Goal: Obtain resource: Download file/media

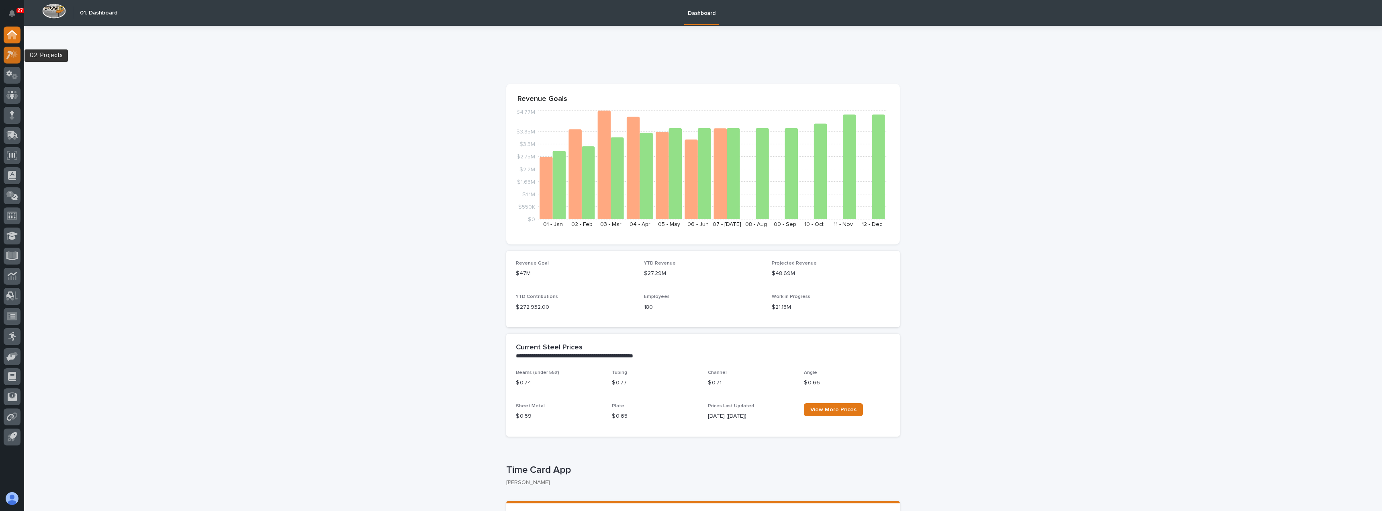
click at [16, 62] on link at bounding box center [12, 55] width 17 height 17
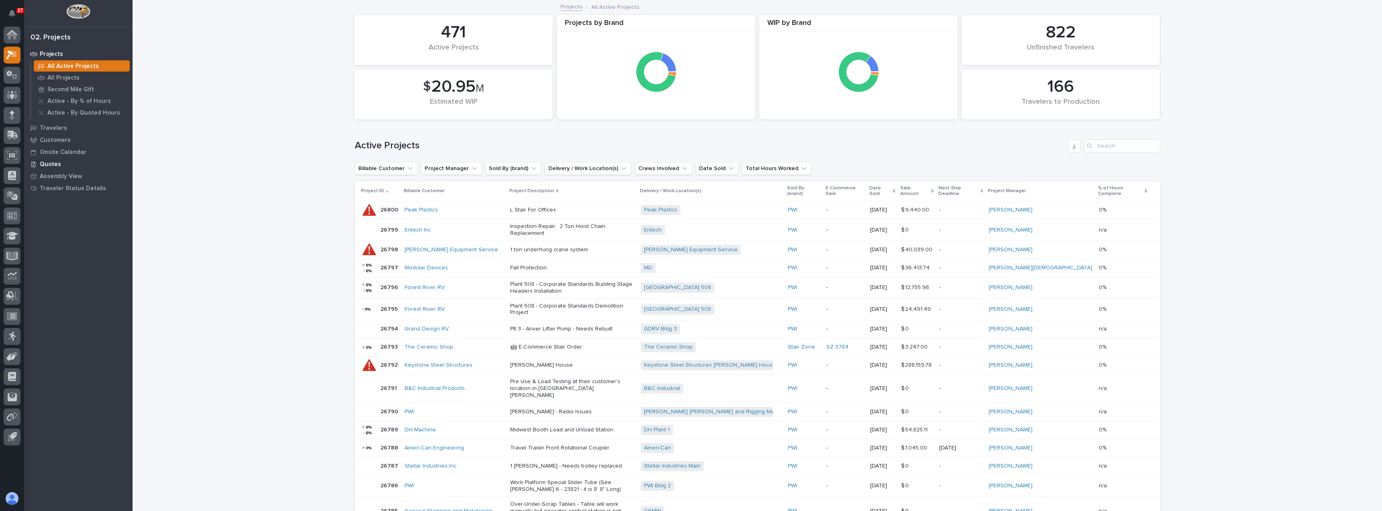
click at [54, 164] on p "Quotes" at bounding box center [50, 164] width 21 height 7
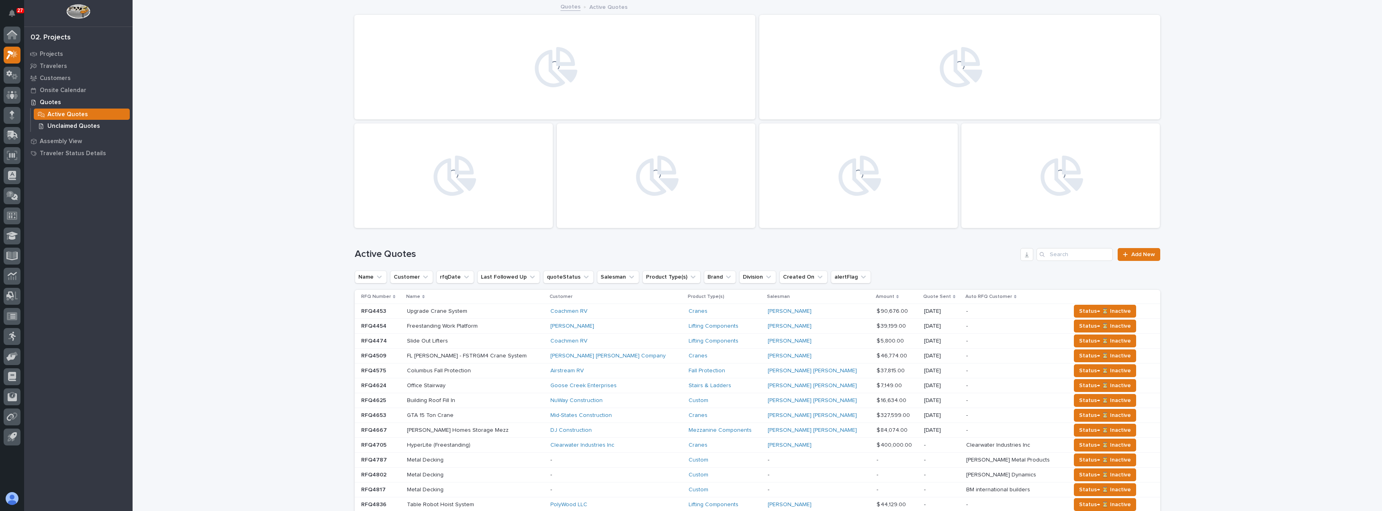
click at [61, 126] on p "Unclaimed Quotes" at bounding box center [73, 126] width 53 height 7
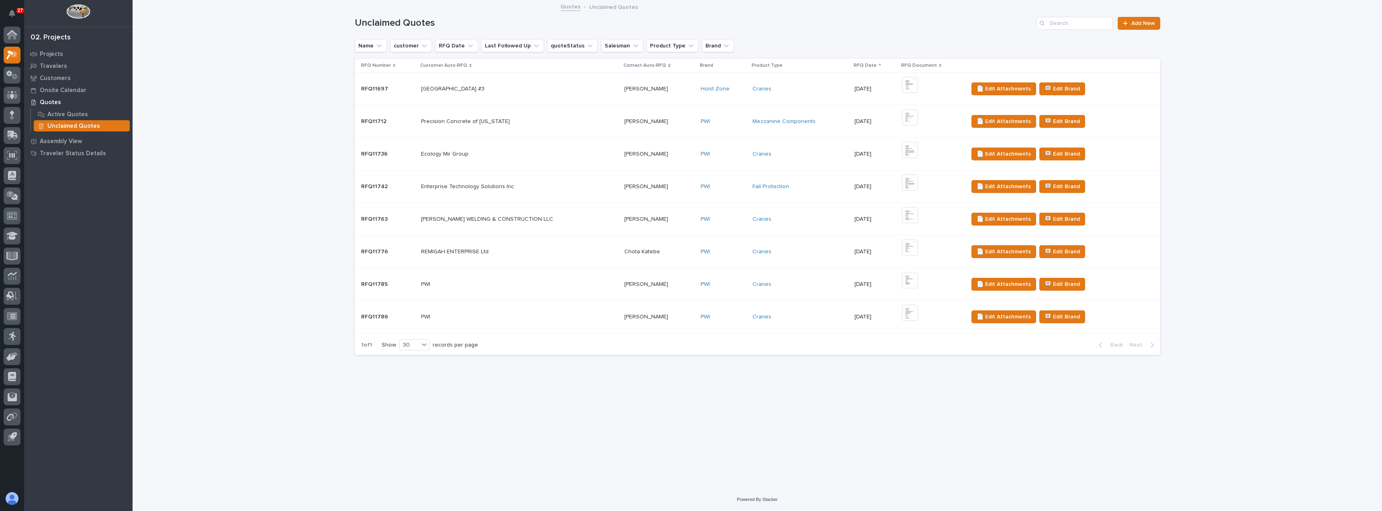
click at [561, 313] on div "PWI PWI" at bounding box center [519, 316] width 197 height 13
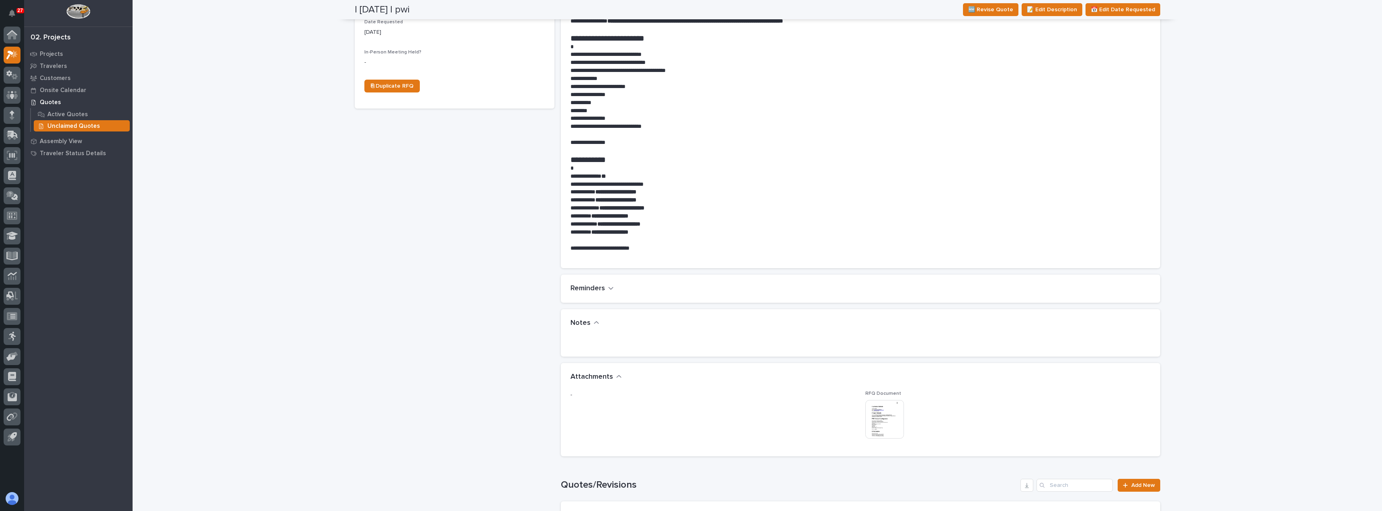
scroll to position [402, 0]
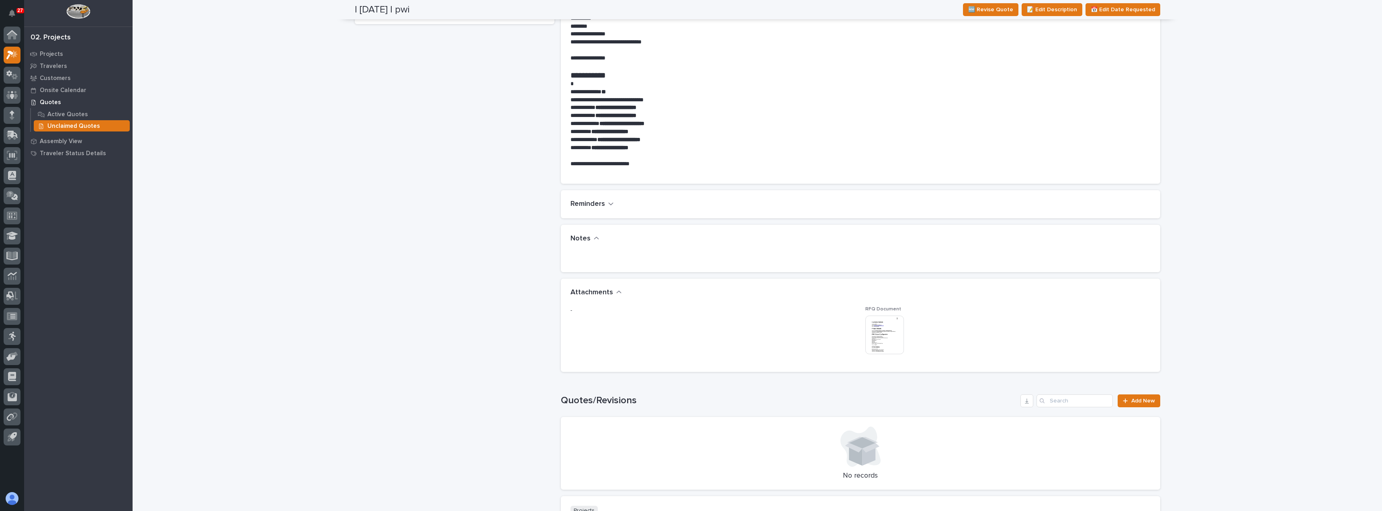
click at [883, 339] on img at bounding box center [884, 334] width 39 height 39
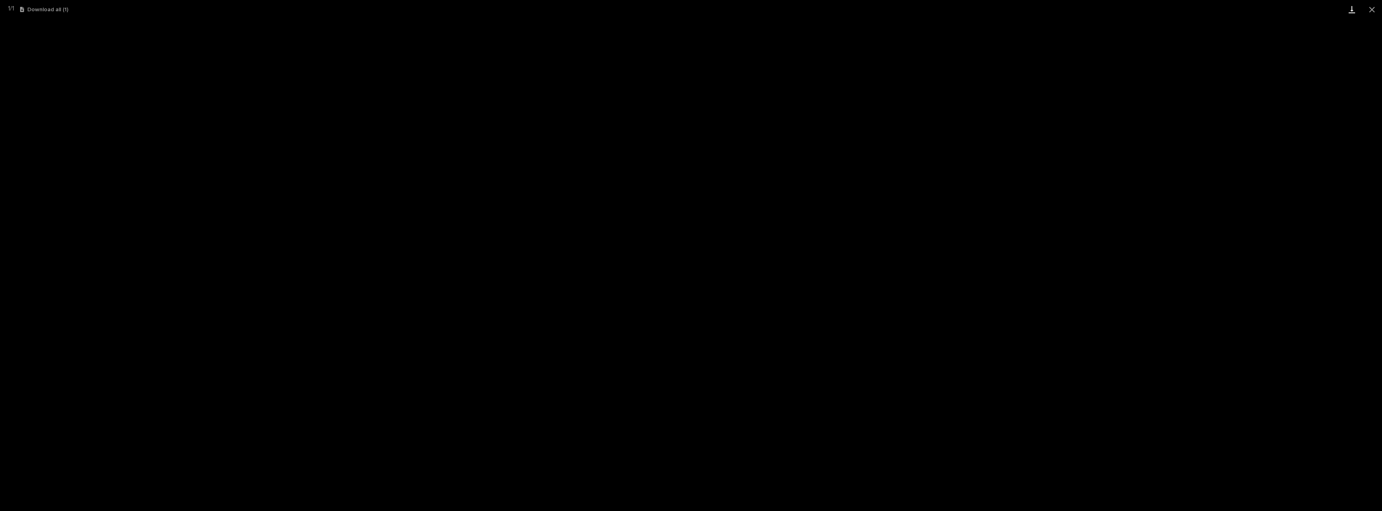
click at [1351, 9] on link "Download" at bounding box center [1352, 9] width 20 height 19
click at [1372, 12] on button "Close gallery" at bounding box center [1372, 9] width 20 height 19
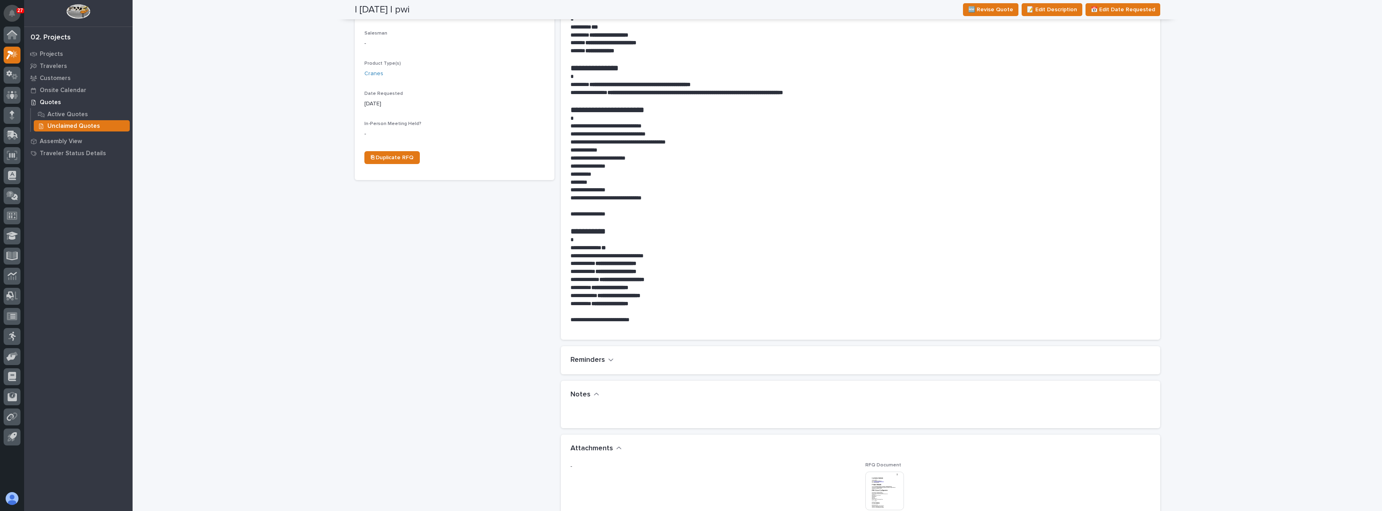
scroll to position [241, 0]
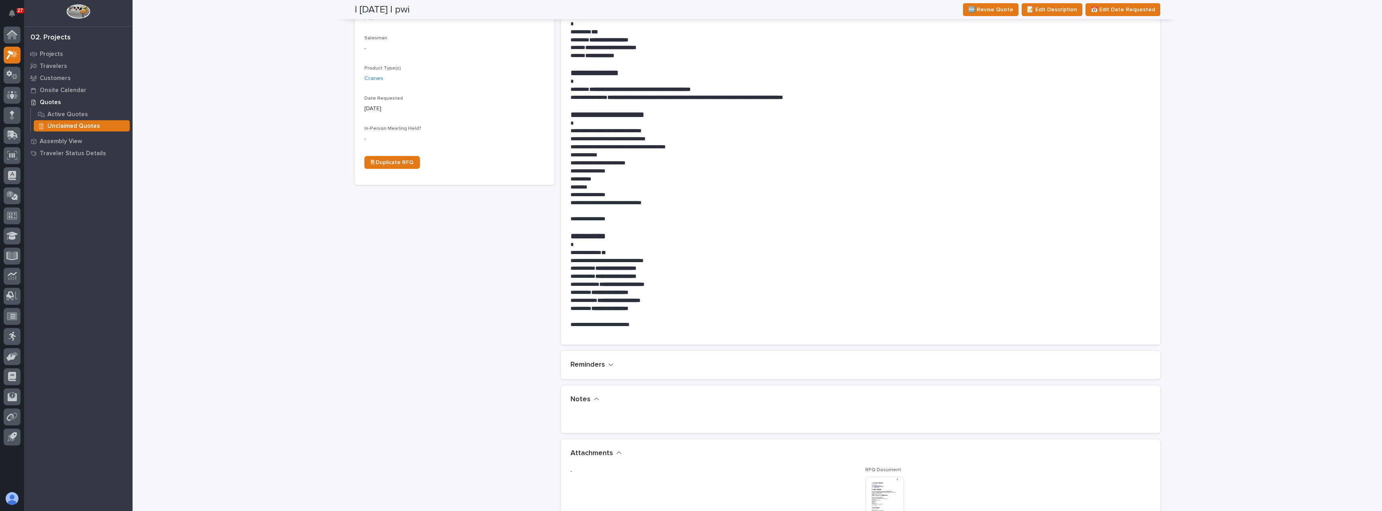
click at [69, 124] on p "Unclaimed Quotes" at bounding box center [73, 126] width 53 height 7
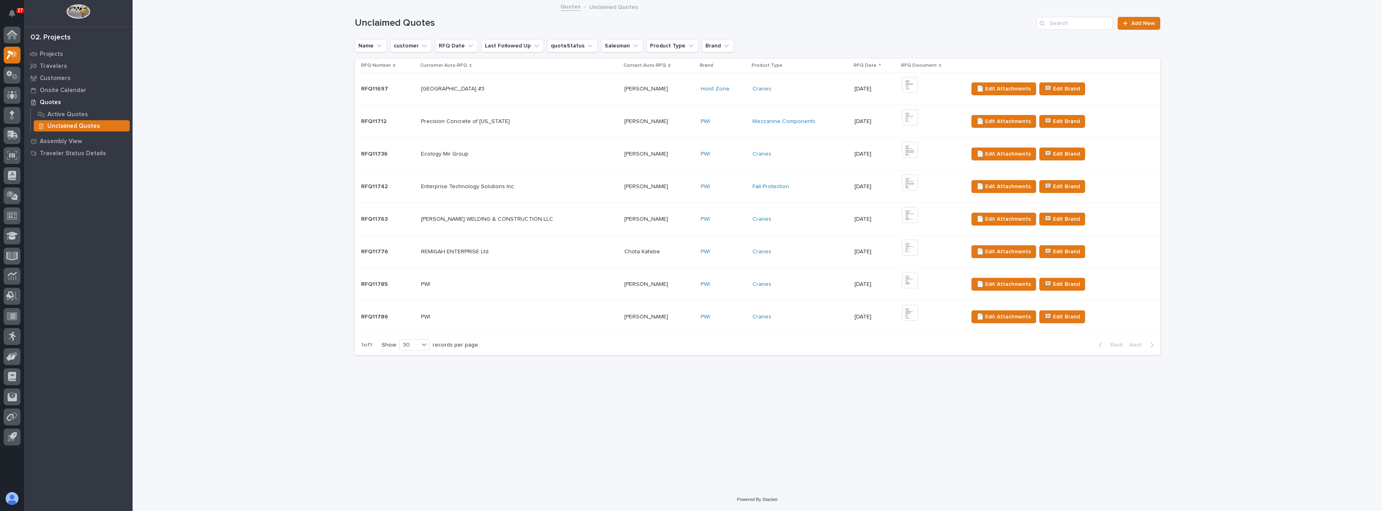
click at [564, 287] on p at bounding box center [519, 284] width 197 height 7
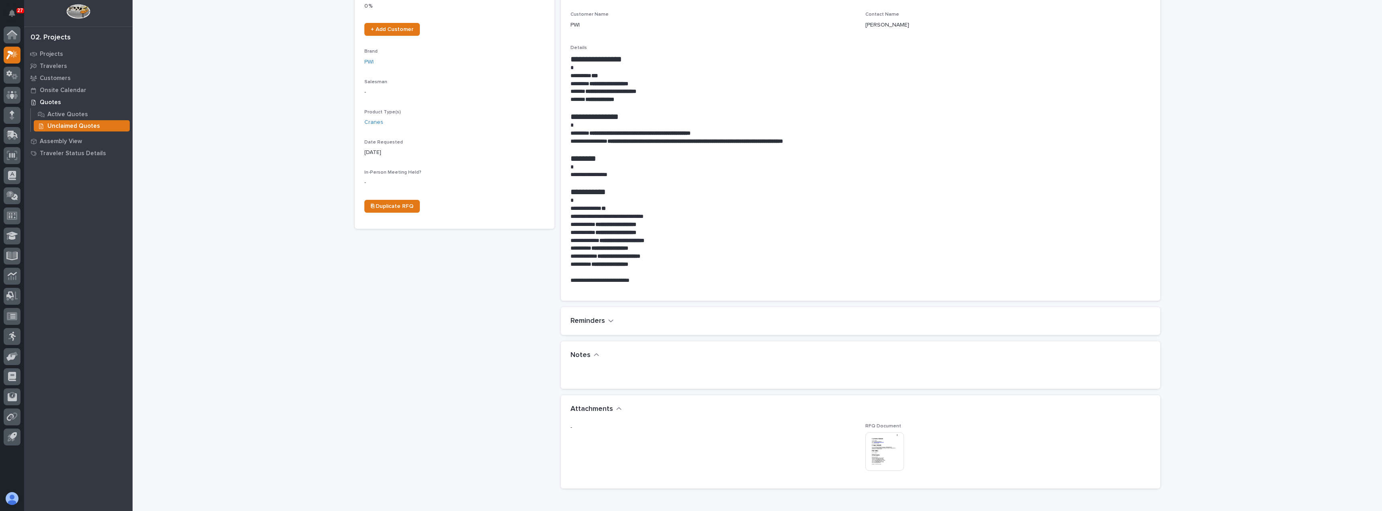
scroll to position [201, 0]
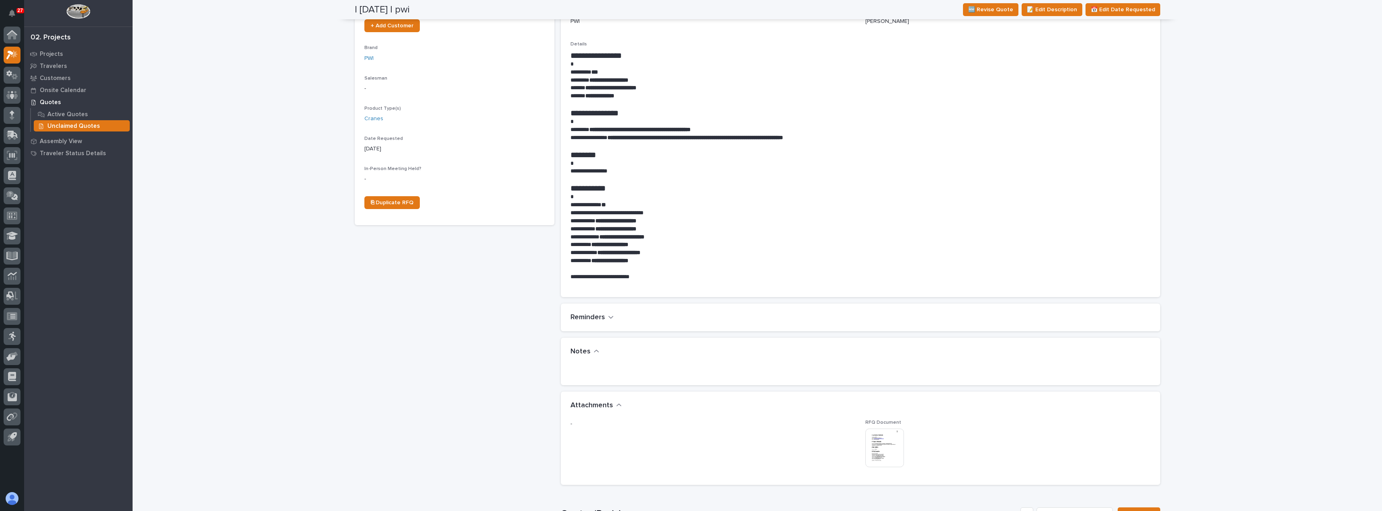
click at [887, 445] on img at bounding box center [884, 447] width 39 height 39
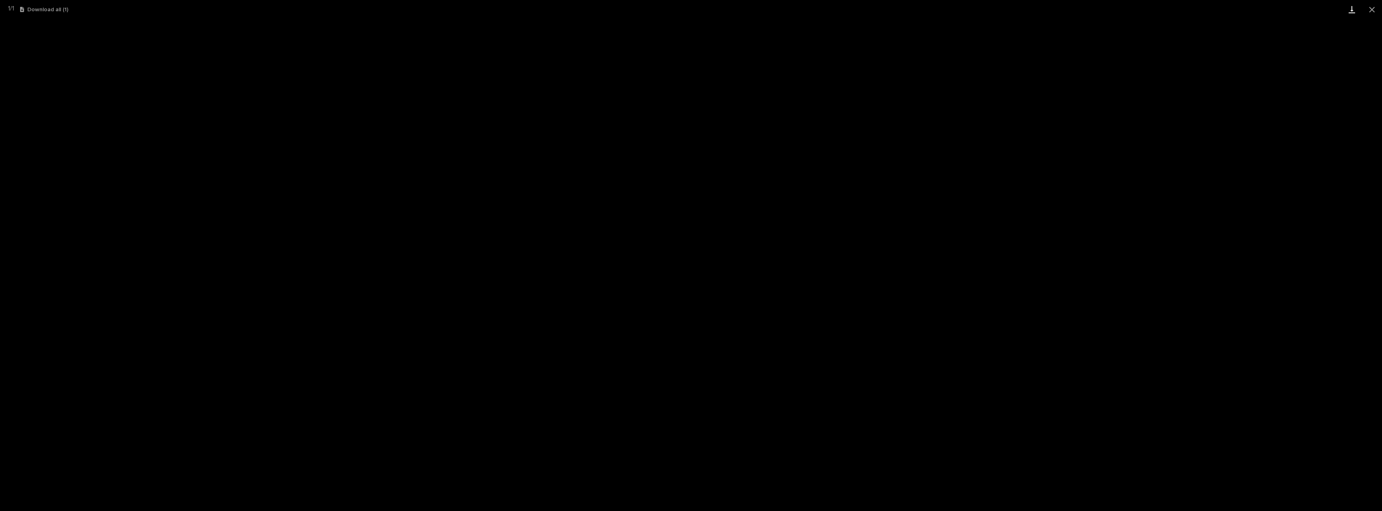
click at [1354, 10] on link "Download" at bounding box center [1352, 9] width 20 height 19
